Goal: Information Seeking & Learning: Learn about a topic

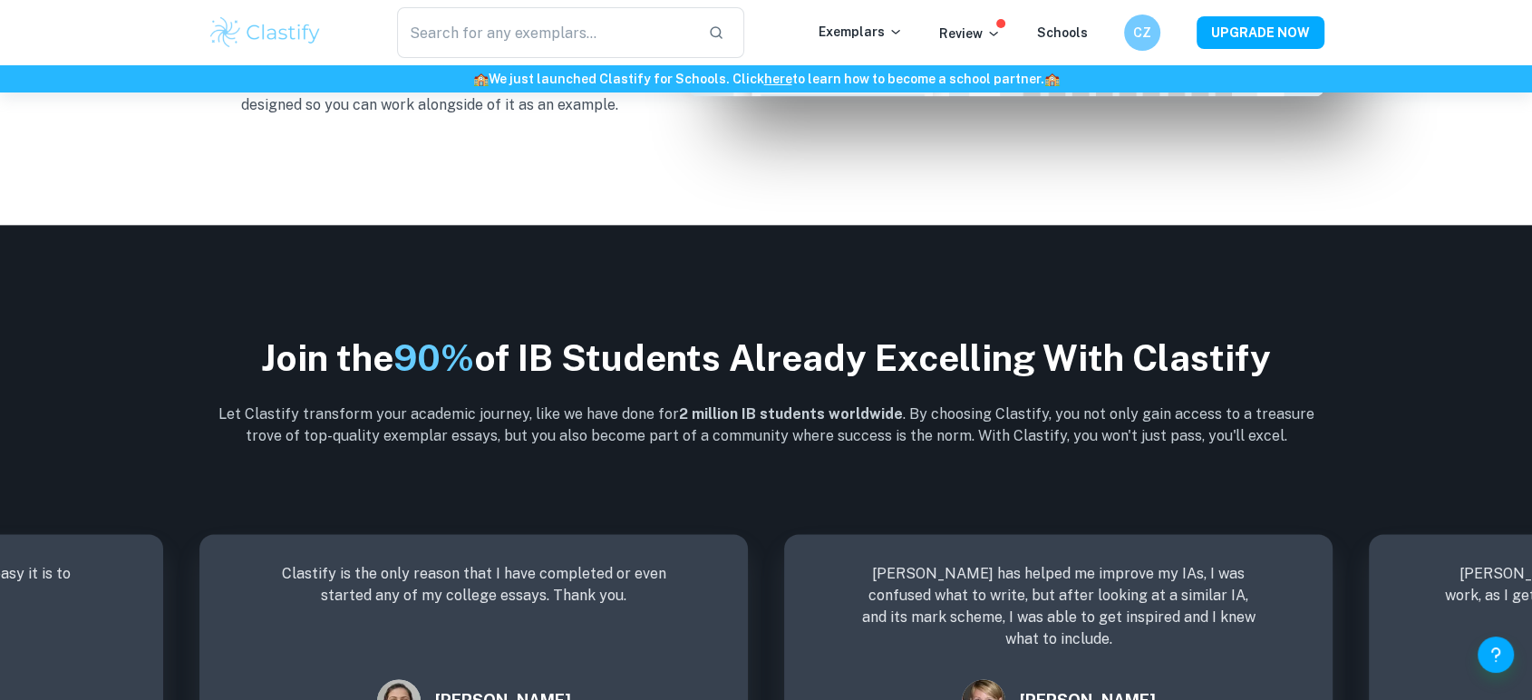
scroll to position [2191, 0]
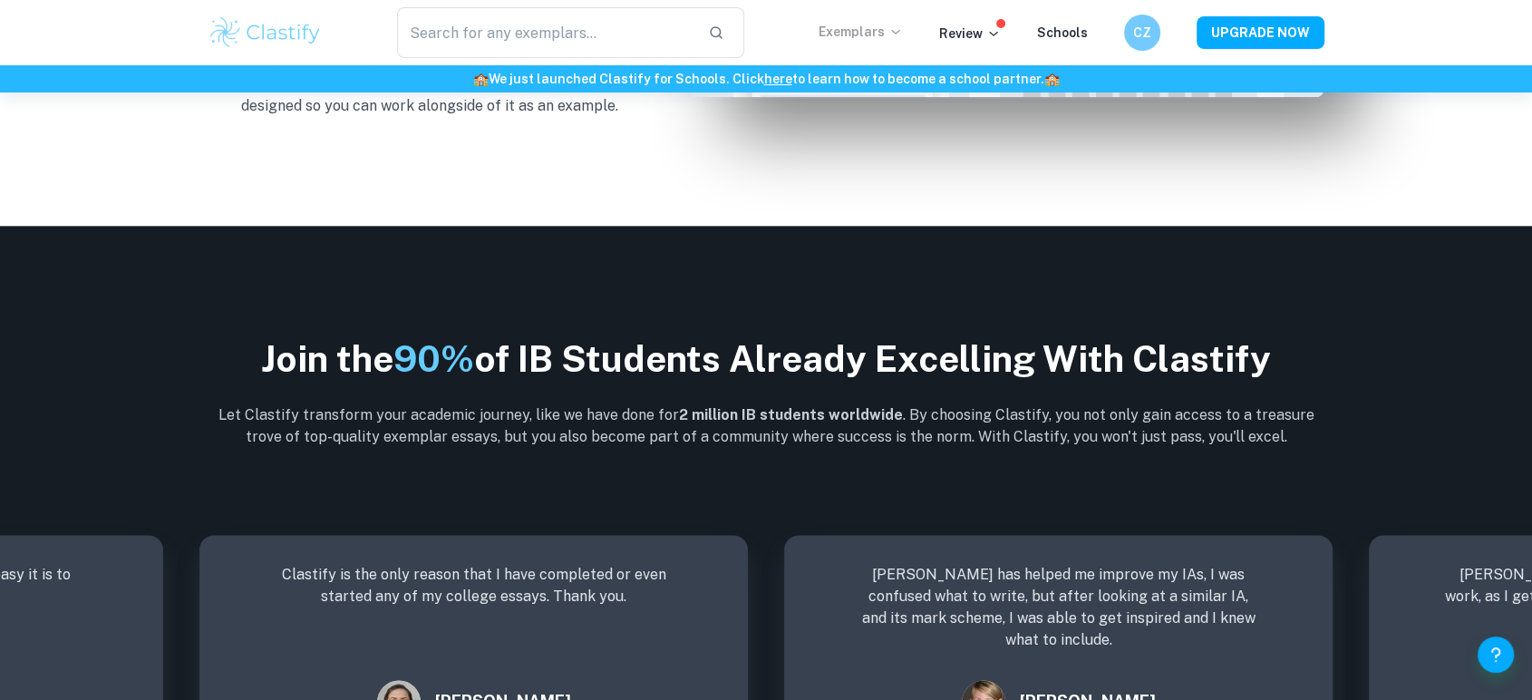
click at [882, 22] on p "Exemplars" at bounding box center [861, 32] width 84 height 20
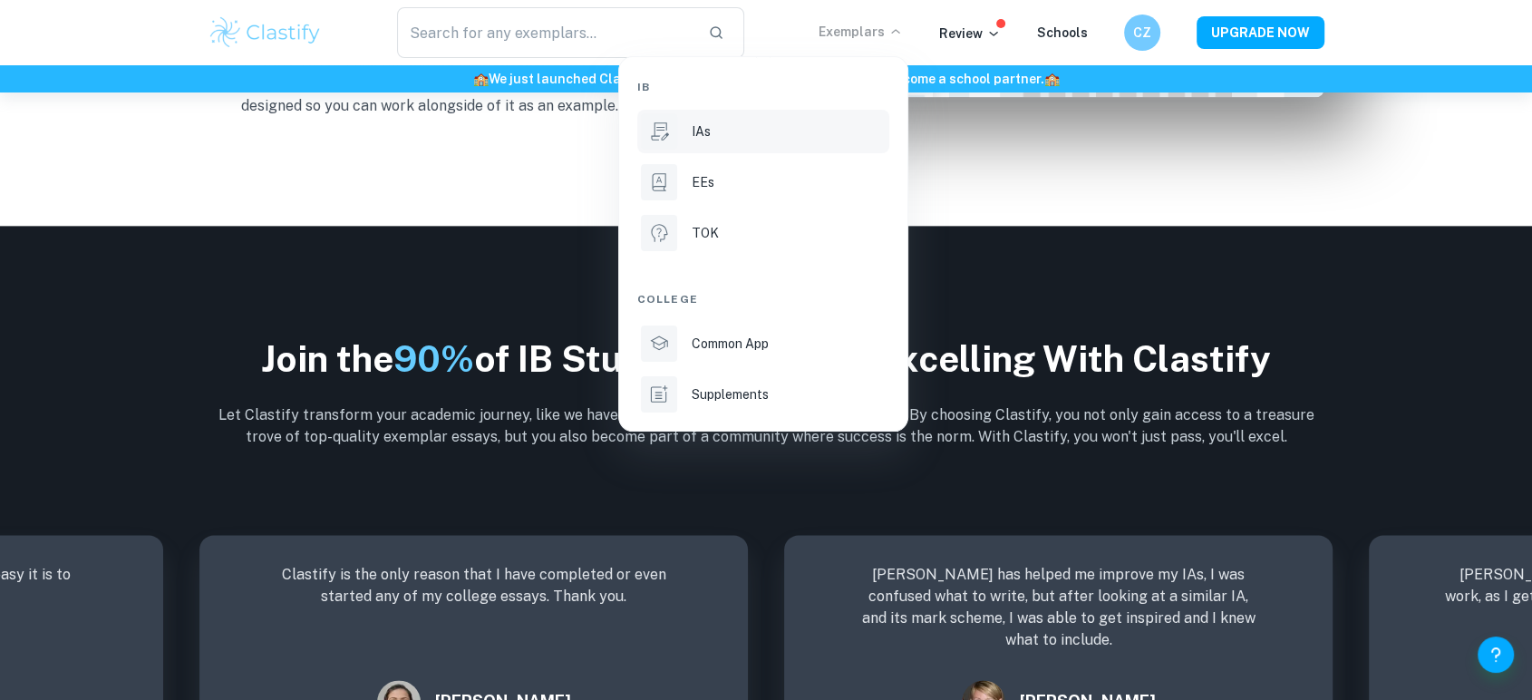
click at [739, 140] on div "IAs" at bounding box center [789, 132] width 194 height 20
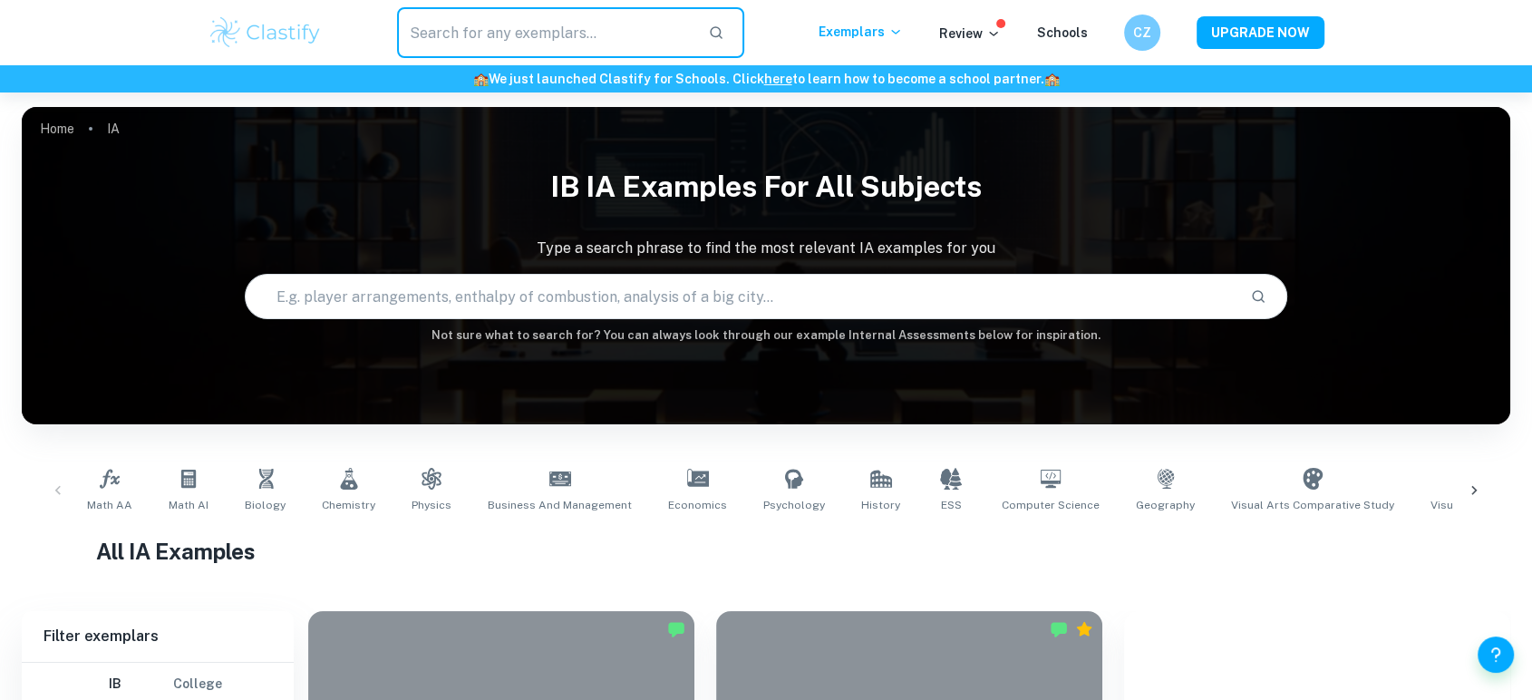
click at [536, 51] on input "text" at bounding box center [545, 32] width 297 height 51
type input "english"
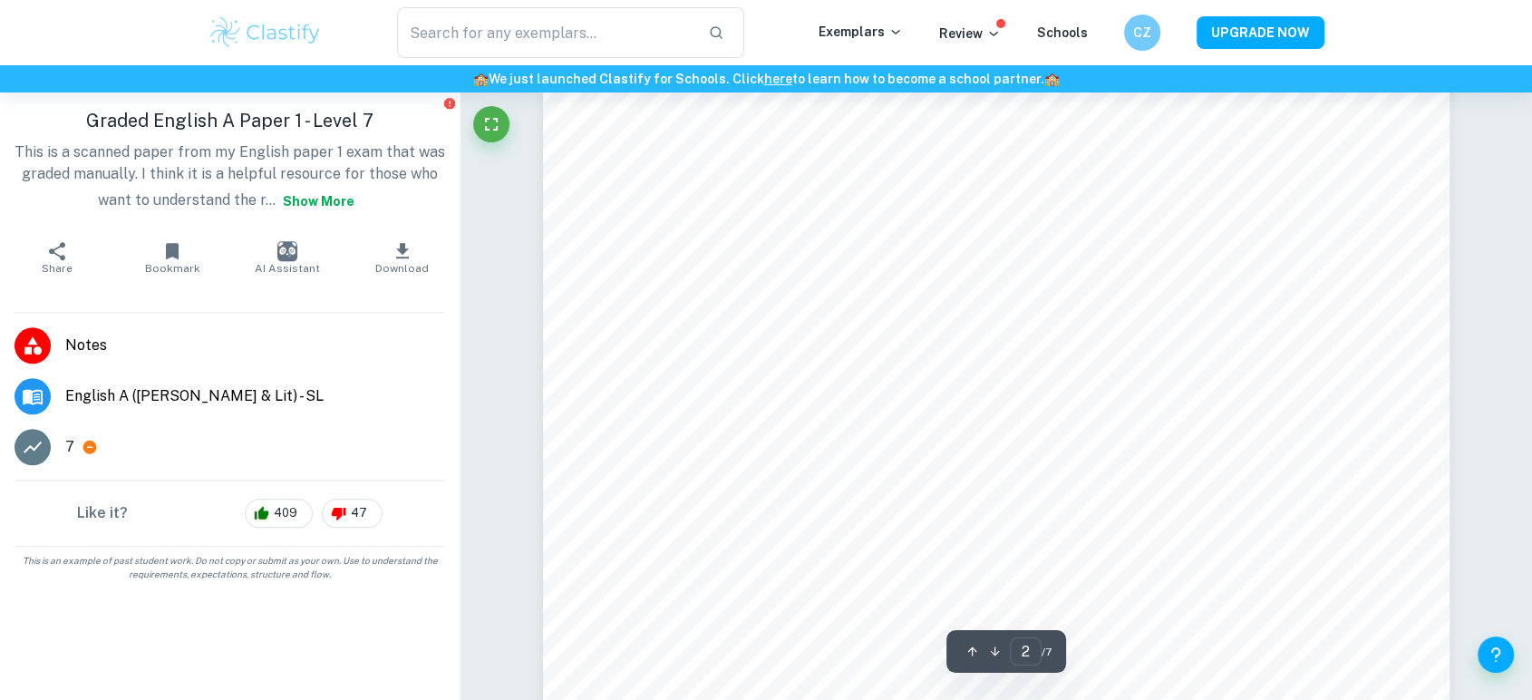
scroll to position [1675, 0]
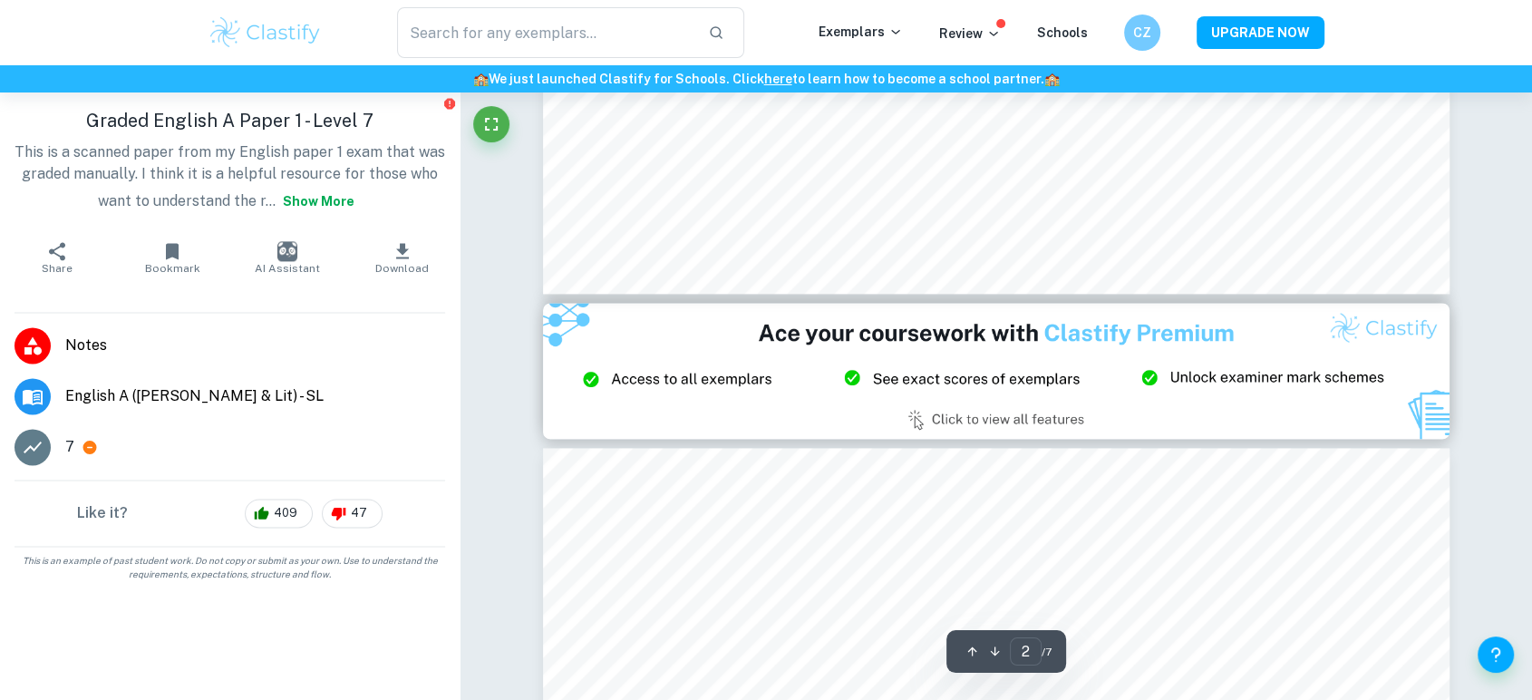
type input "3"
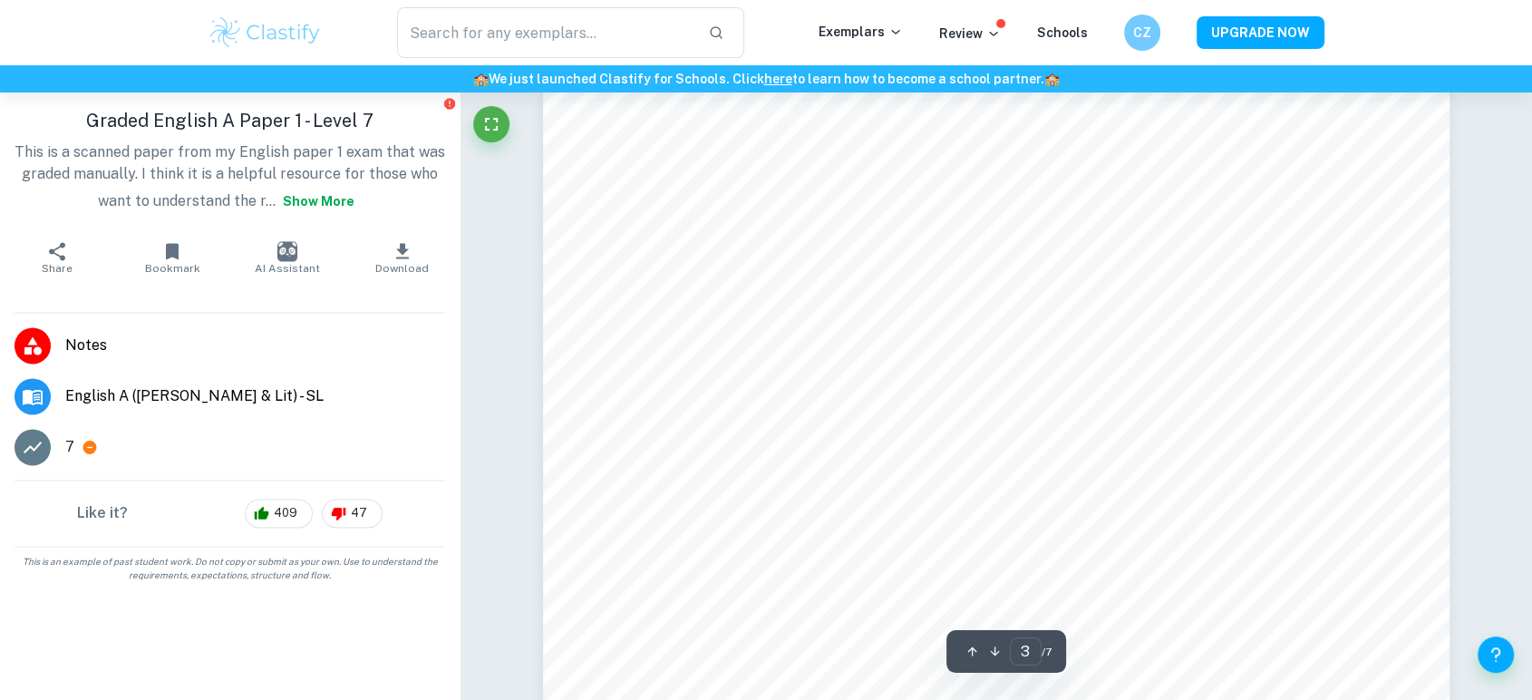
scroll to position [2929, 0]
